Goal: Transaction & Acquisition: Purchase product/service

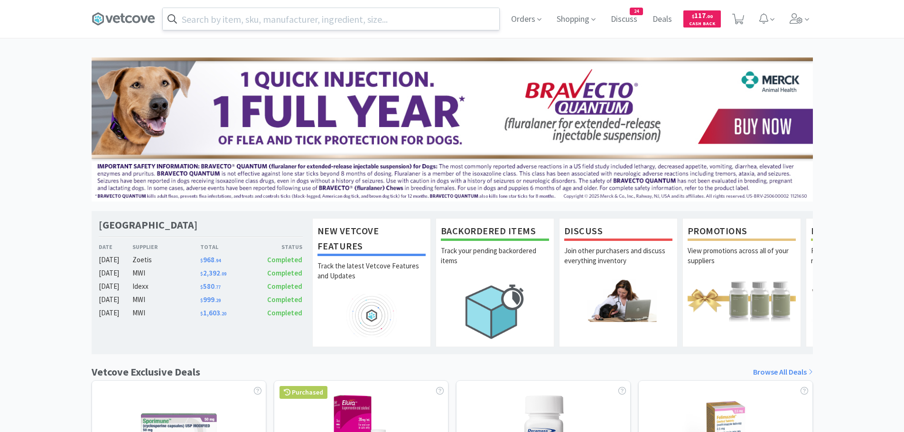
click at [370, 22] on input "text" at bounding box center [331, 19] width 336 height 22
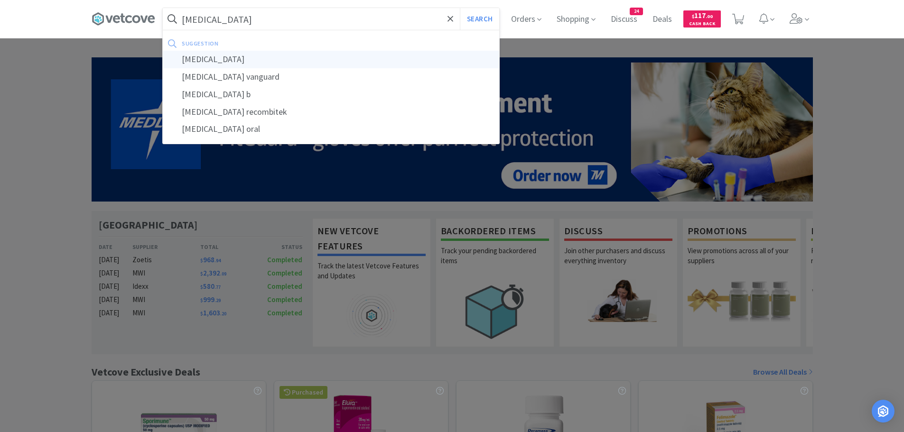
click at [197, 58] on div "[MEDICAL_DATA]" at bounding box center [331, 60] width 336 height 18
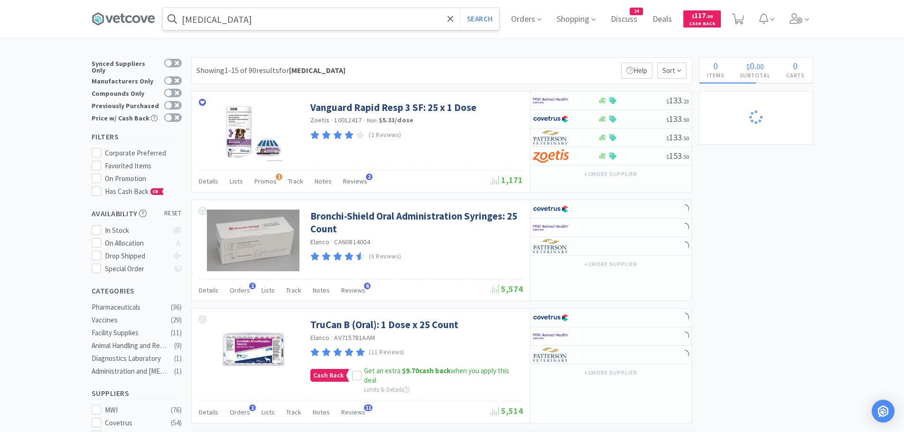
click at [297, 24] on input "[MEDICAL_DATA]" at bounding box center [331, 19] width 336 height 22
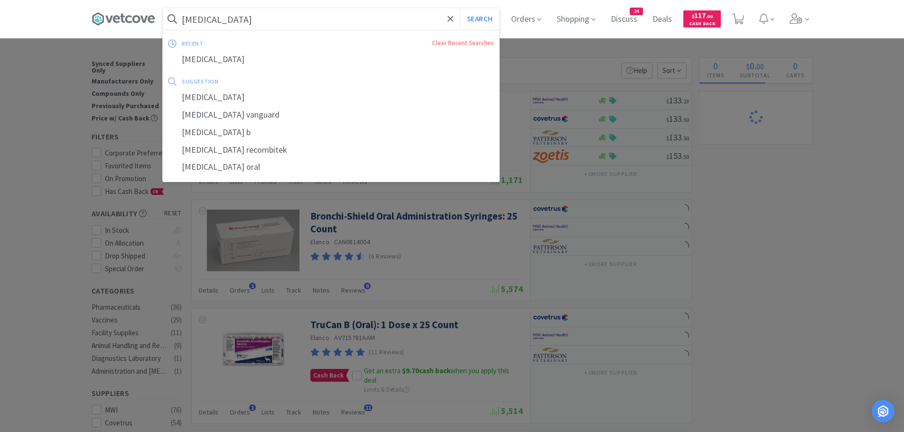
click at [297, 24] on input "[MEDICAL_DATA]" at bounding box center [331, 19] width 336 height 22
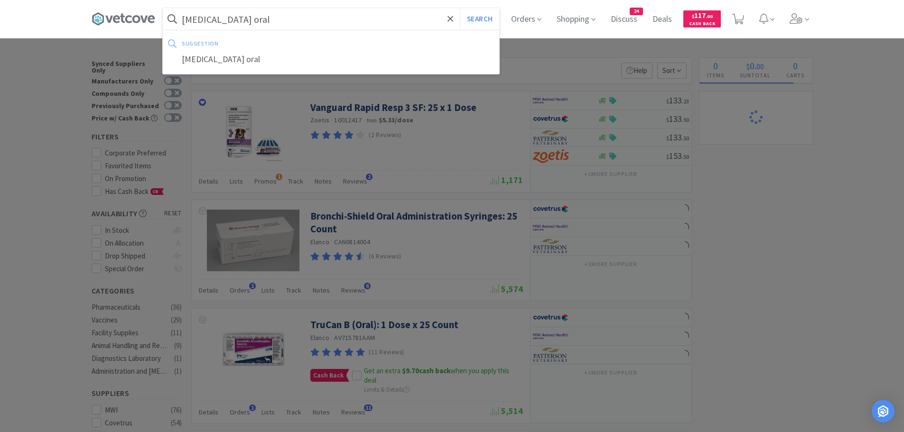
type input "[MEDICAL_DATA] oral"
click at [460, 8] on button "Search" at bounding box center [479, 19] width 39 height 22
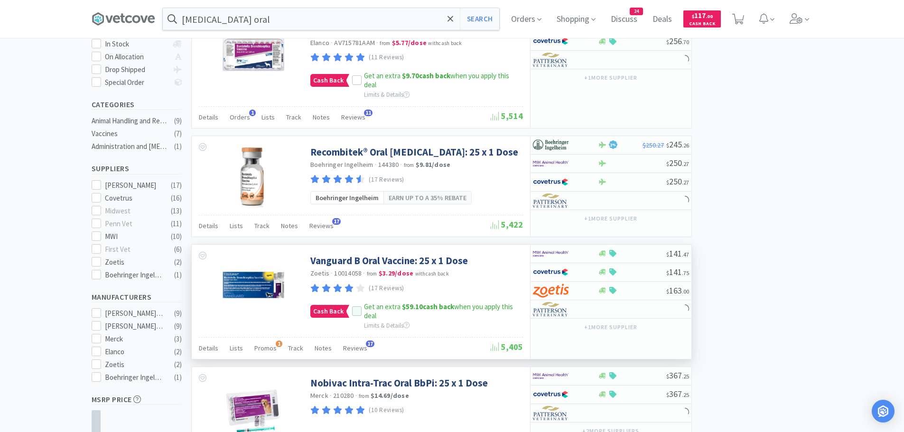
scroll to position [237, 0]
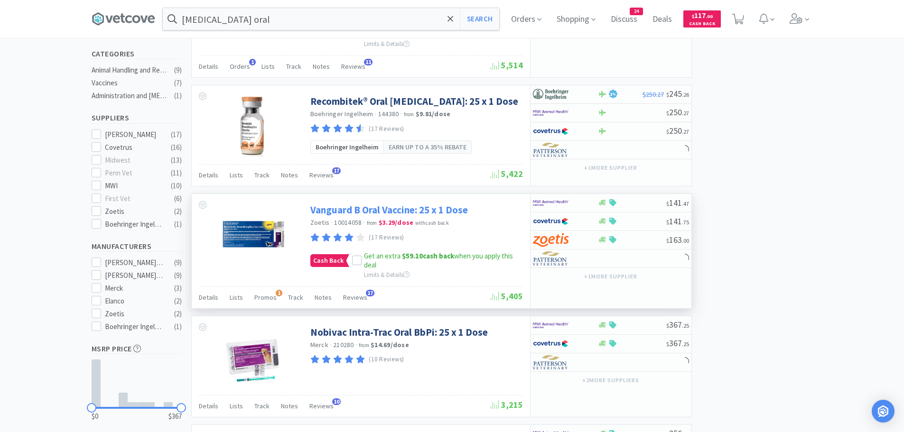
select select "5"
click at [571, 204] on div at bounding box center [559, 203] width 52 height 16
select select "1"
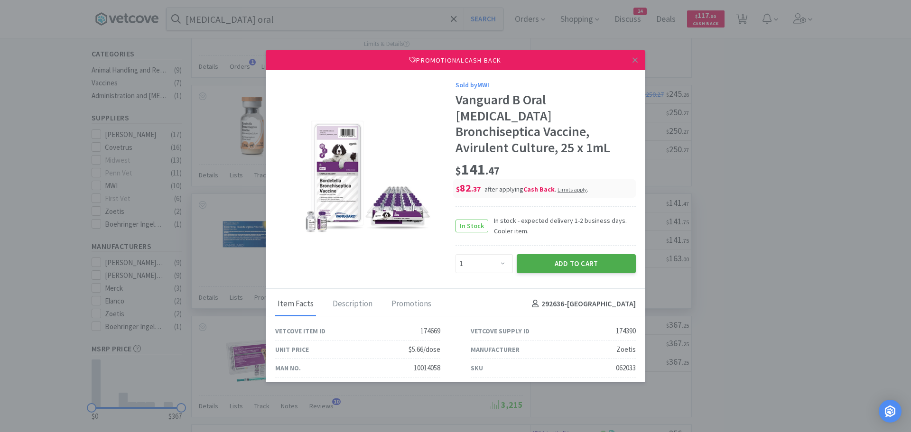
click at [545, 254] on button "Add to Cart" at bounding box center [576, 263] width 119 height 19
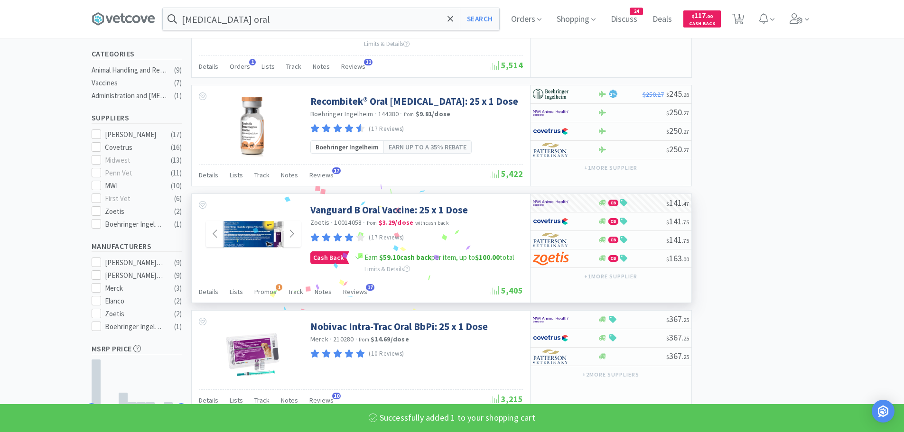
select select "1"
